Goal: Information Seeking & Learning: Find specific page/section

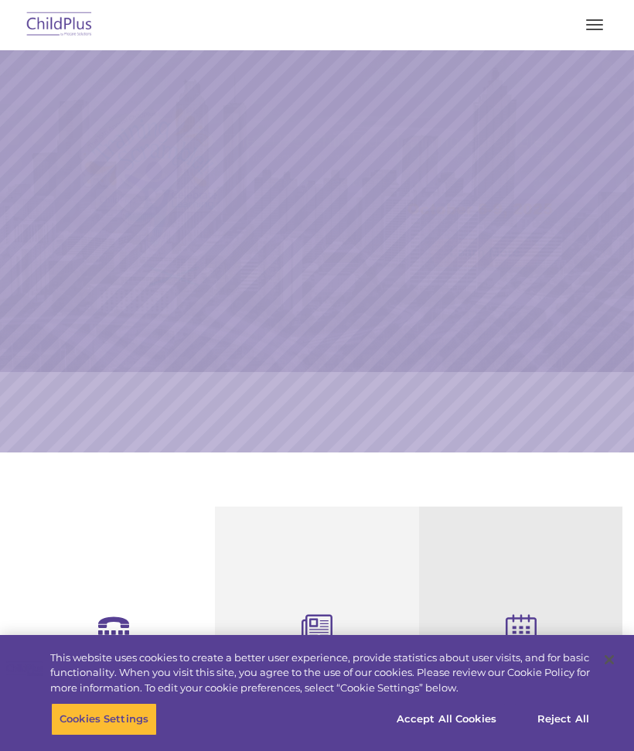
select select "MEDIUM"
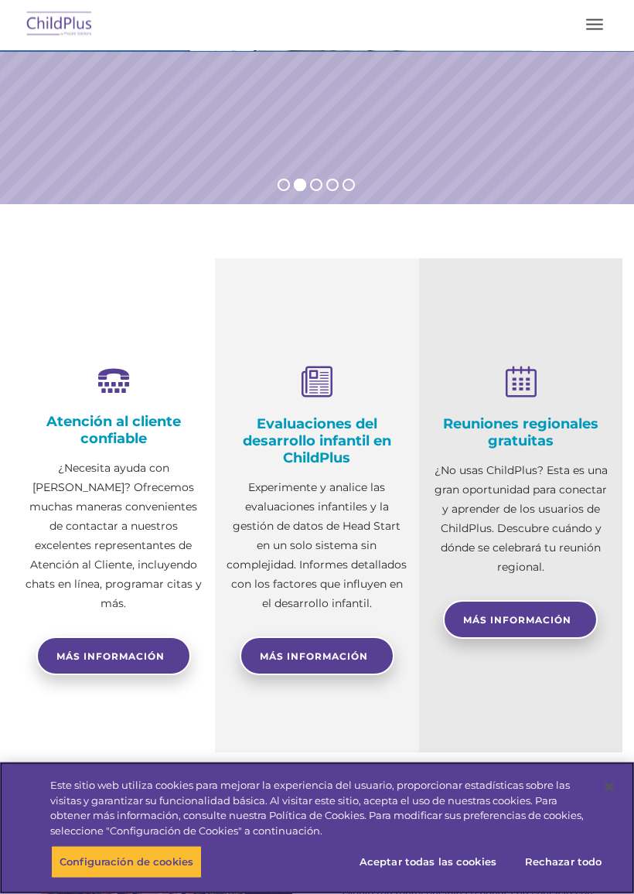
scroll to position [249, 0]
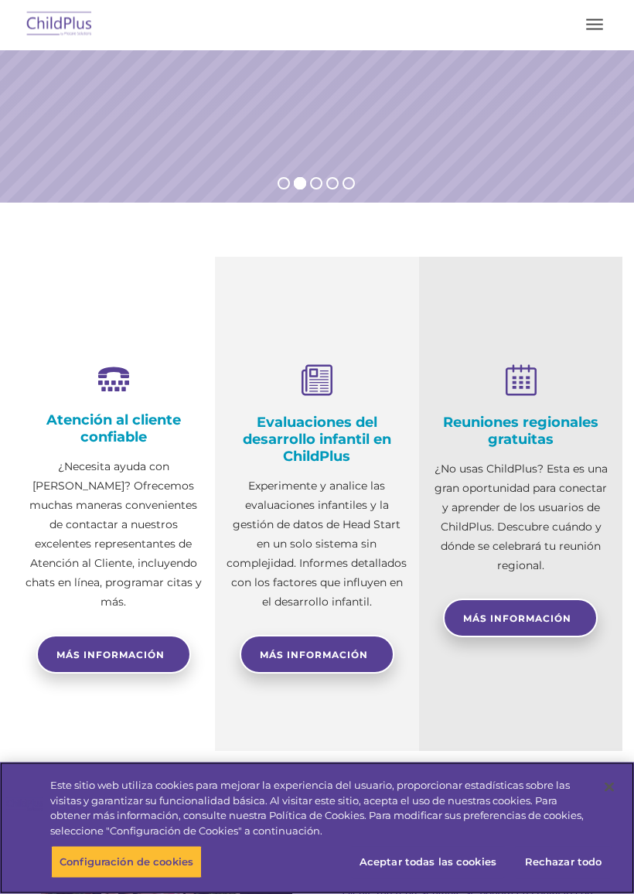
click at [460, 787] on font "Aceptar todas las cookies" at bounding box center [427, 861] width 137 height 12
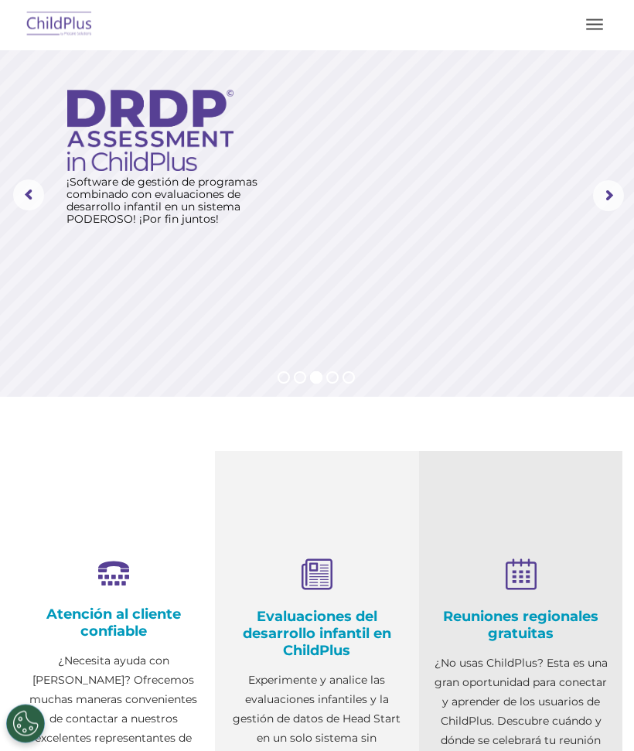
scroll to position [0, 0]
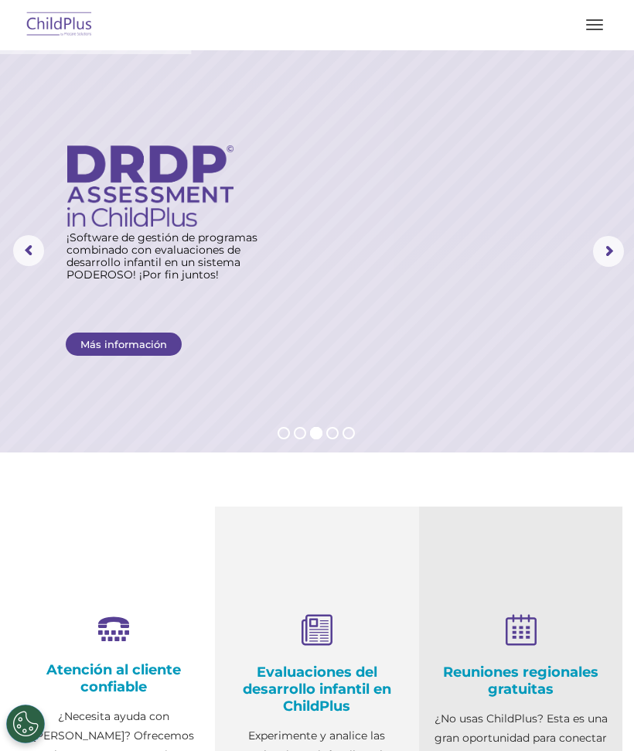
click at [603, 32] on button "button" at bounding box center [594, 24] width 32 height 25
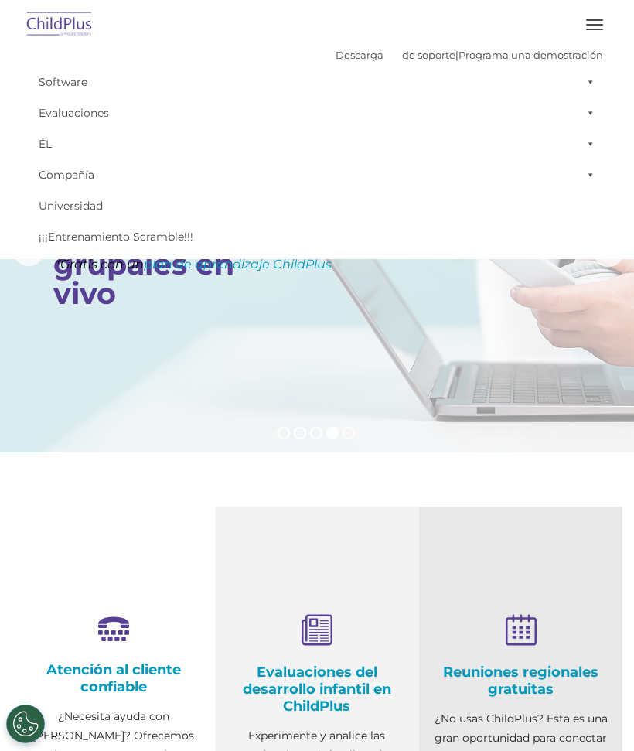
click at [380, 172] on link "Compañía" at bounding box center [317, 174] width 572 height 31
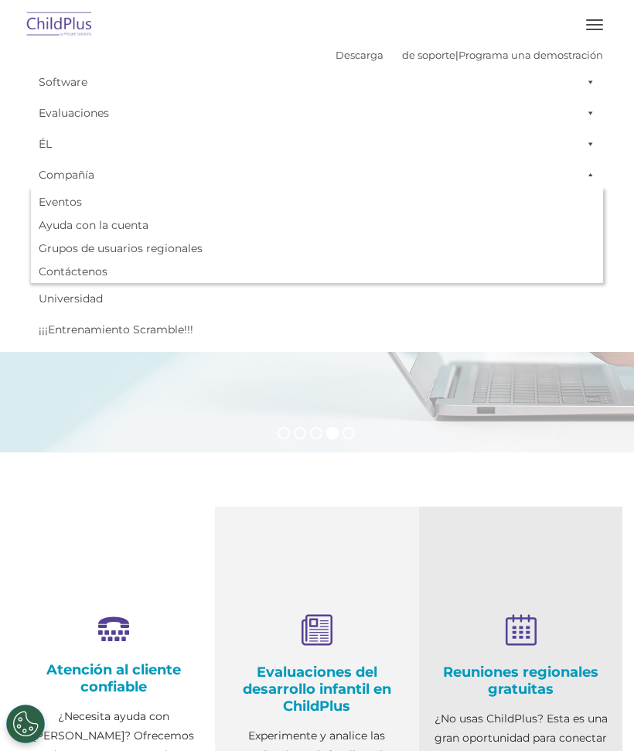
click at [368, 229] on link "Ayuda con la cuenta" at bounding box center [317, 224] width 572 height 23
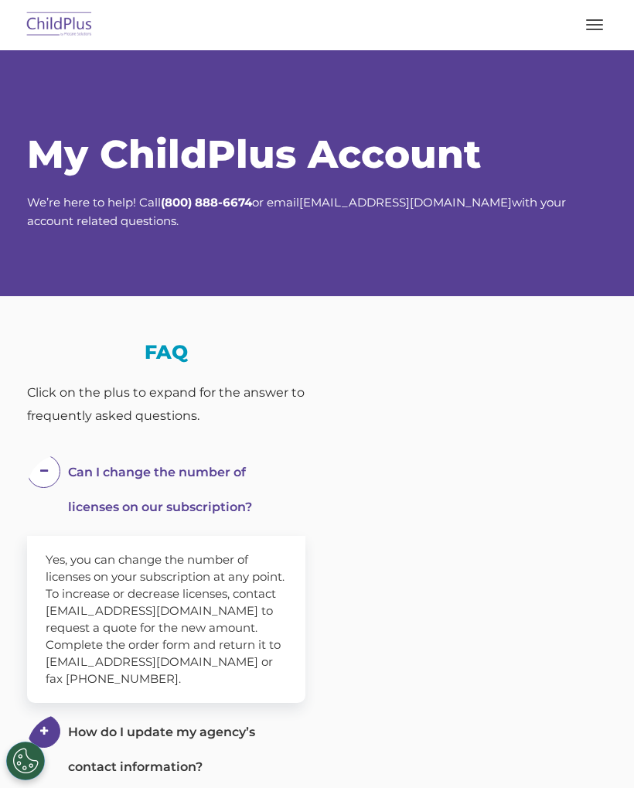
select select "MEDIUM"
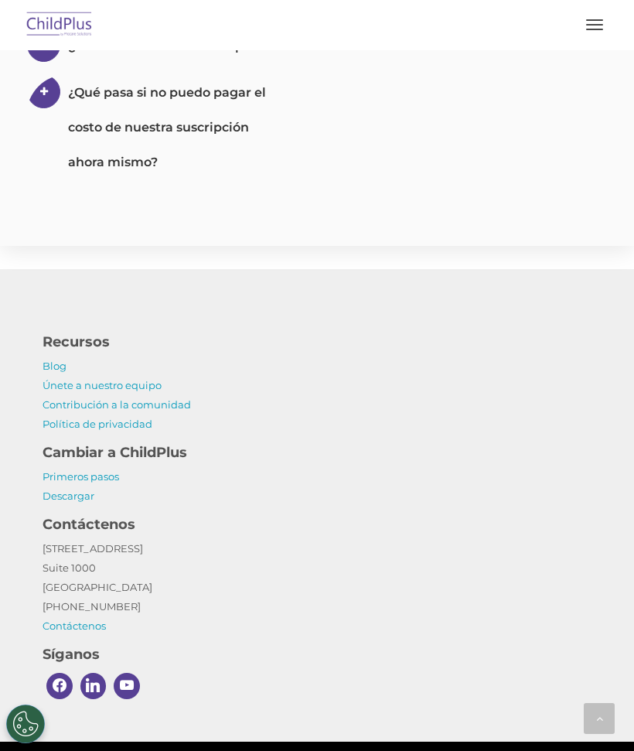
scroll to position [1400, 0]
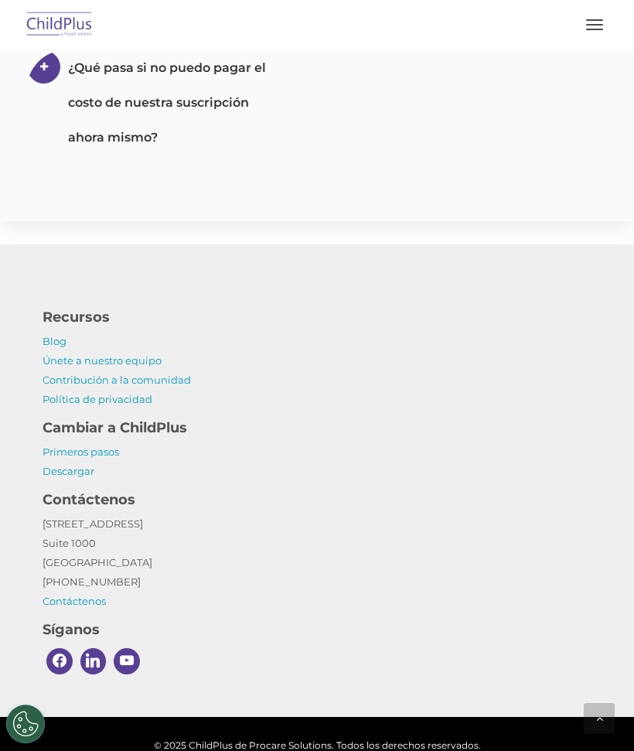
click at [131, 648] on span at bounding box center [127, 661] width 26 height 26
